Goal: Navigation & Orientation: Understand site structure

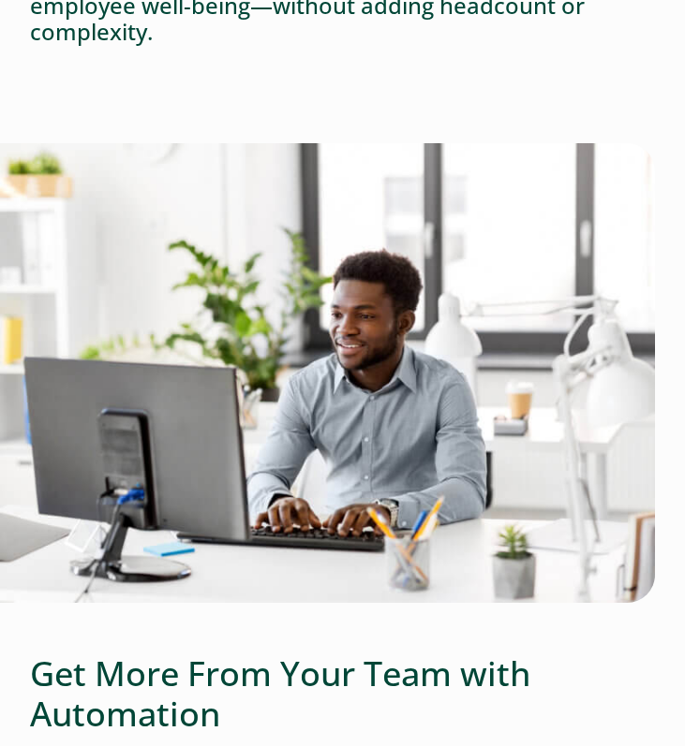
click at [490, 209] on img at bounding box center [327, 373] width 655 height 460
click at [482, 96] on div at bounding box center [342, 105] width 625 height 75
